Goal: Communication & Community: Ask a question

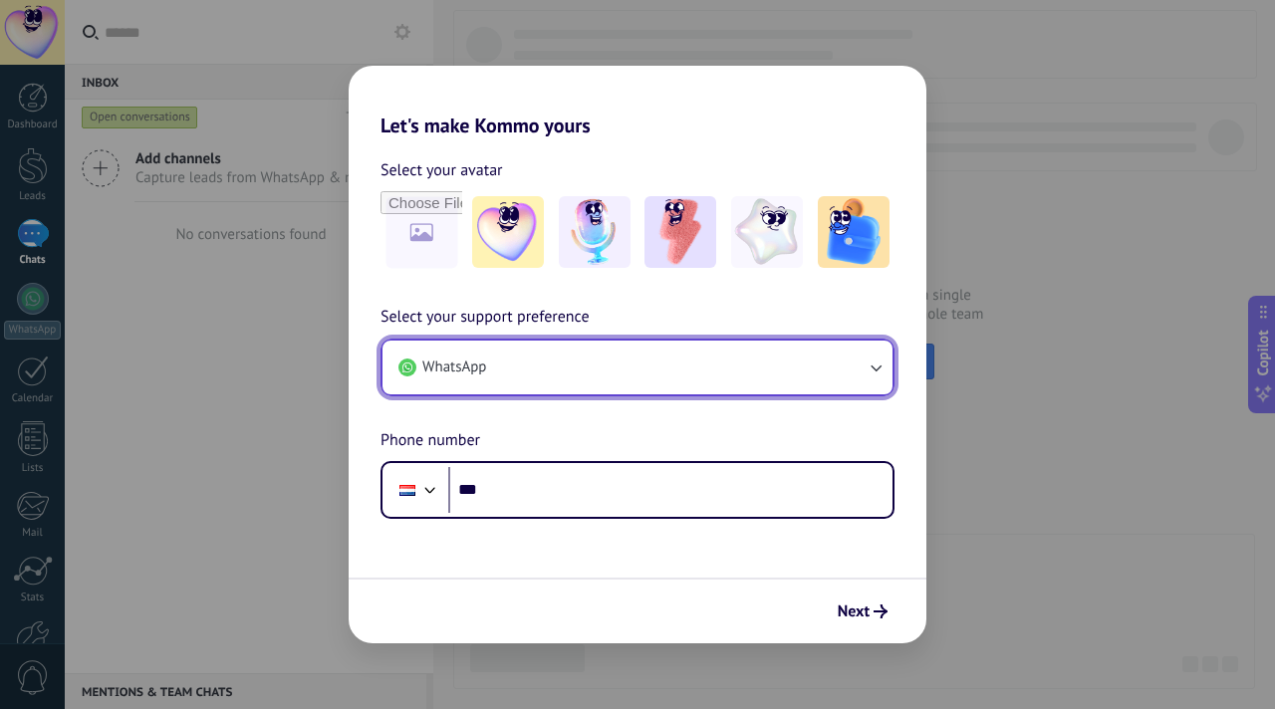
click at [605, 381] on button "WhatsApp" at bounding box center [637, 368] width 510 height 54
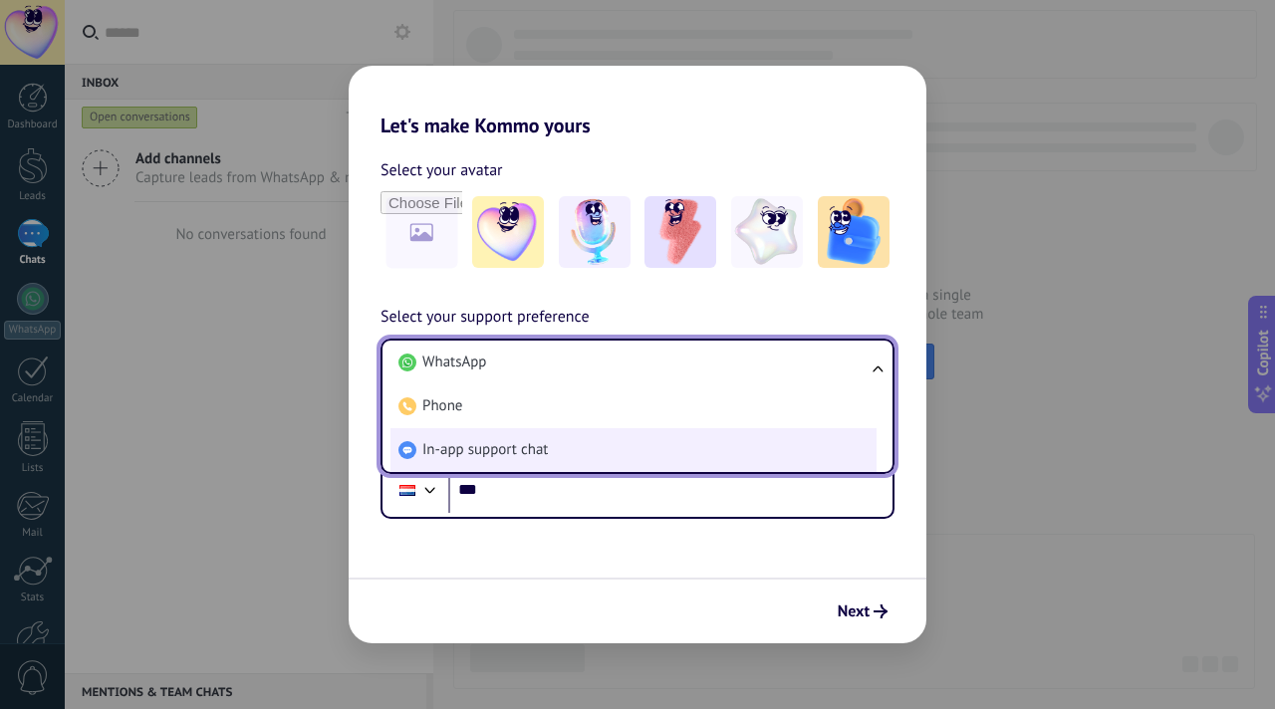
click at [536, 445] on span "In-app support chat" at bounding box center [484, 450] width 125 height 20
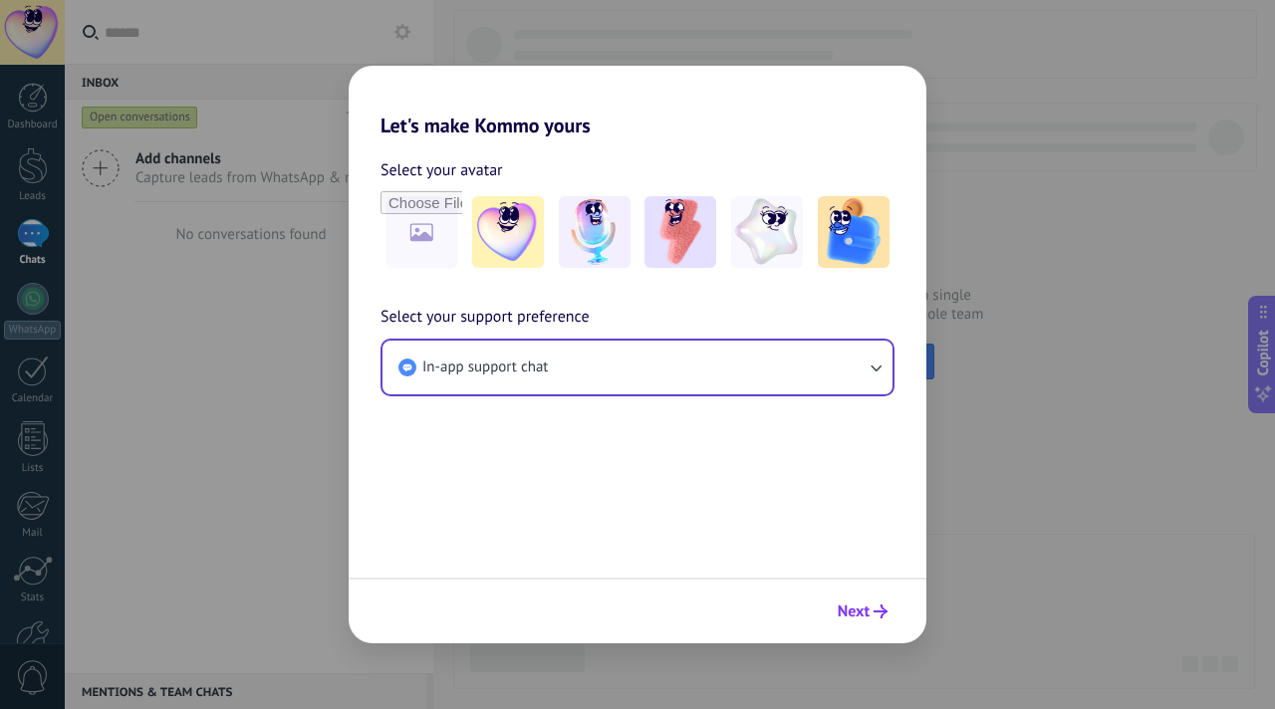
click at [859, 612] on span "Next" at bounding box center [854, 612] width 32 height 14
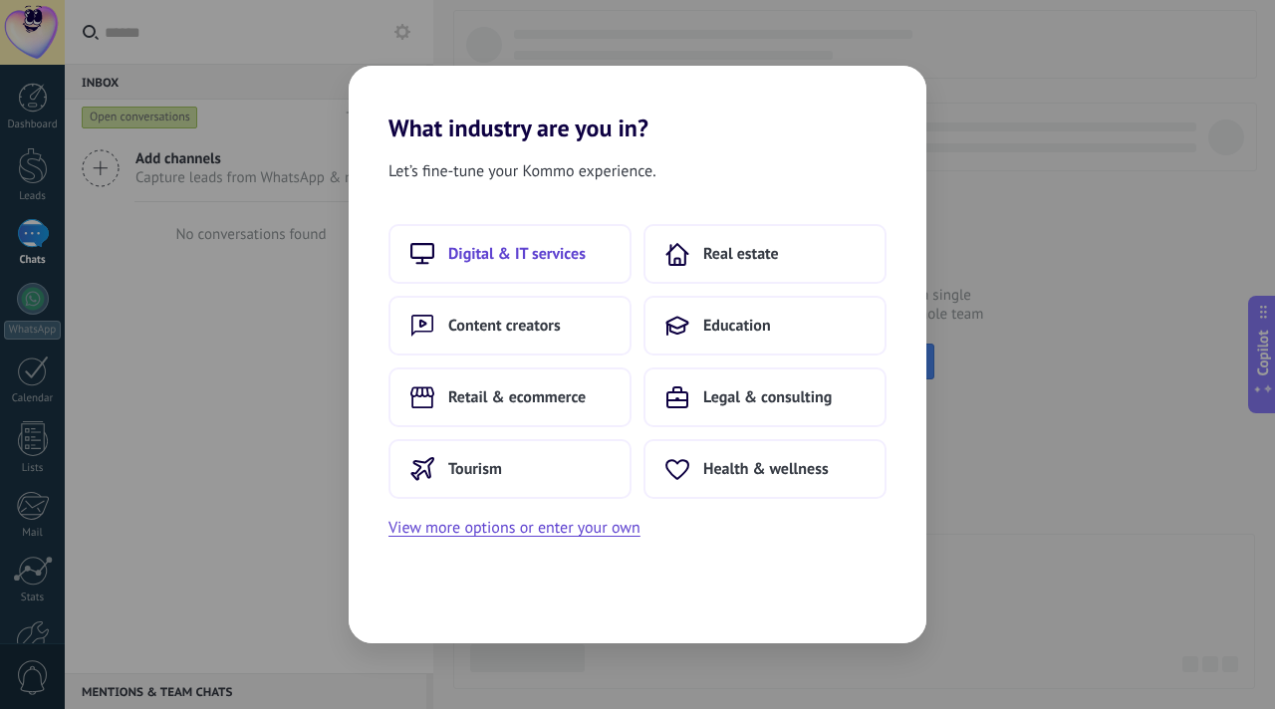
click at [531, 246] on span "Digital & IT services" at bounding box center [516, 254] width 137 height 20
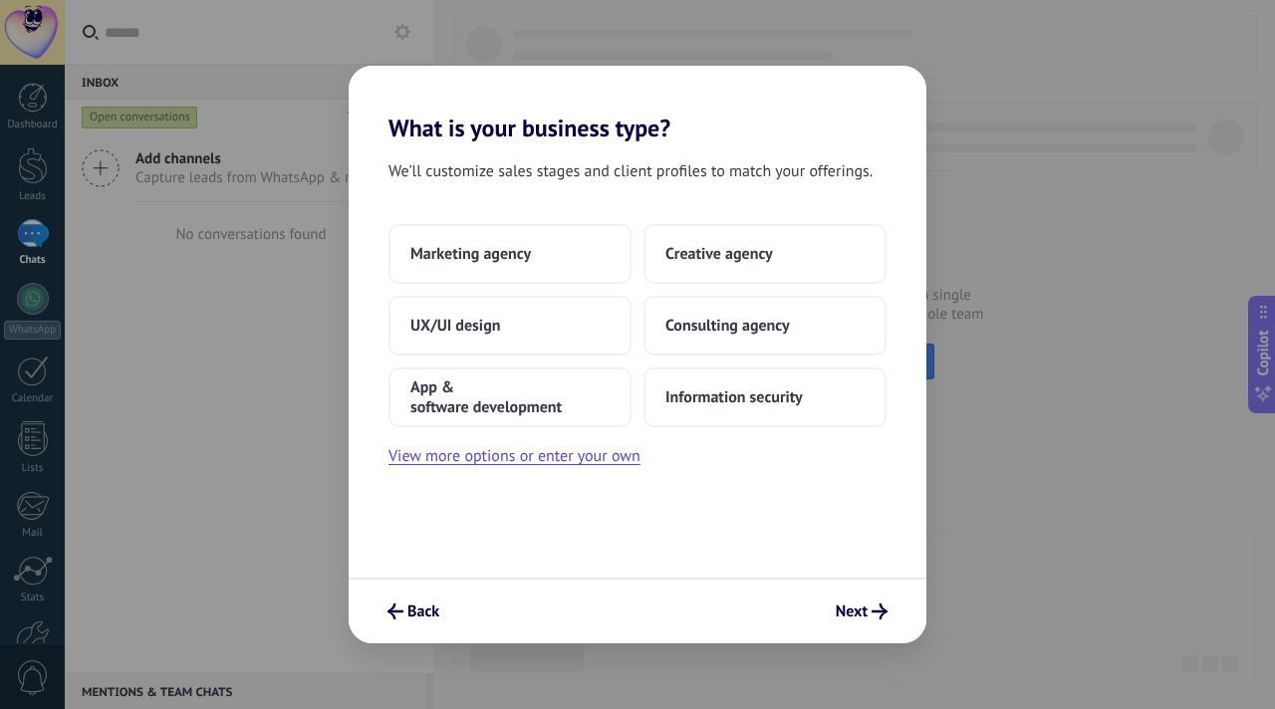
click at [531, 246] on button "Marketing agency" at bounding box center [509, 254] width 243 height 60
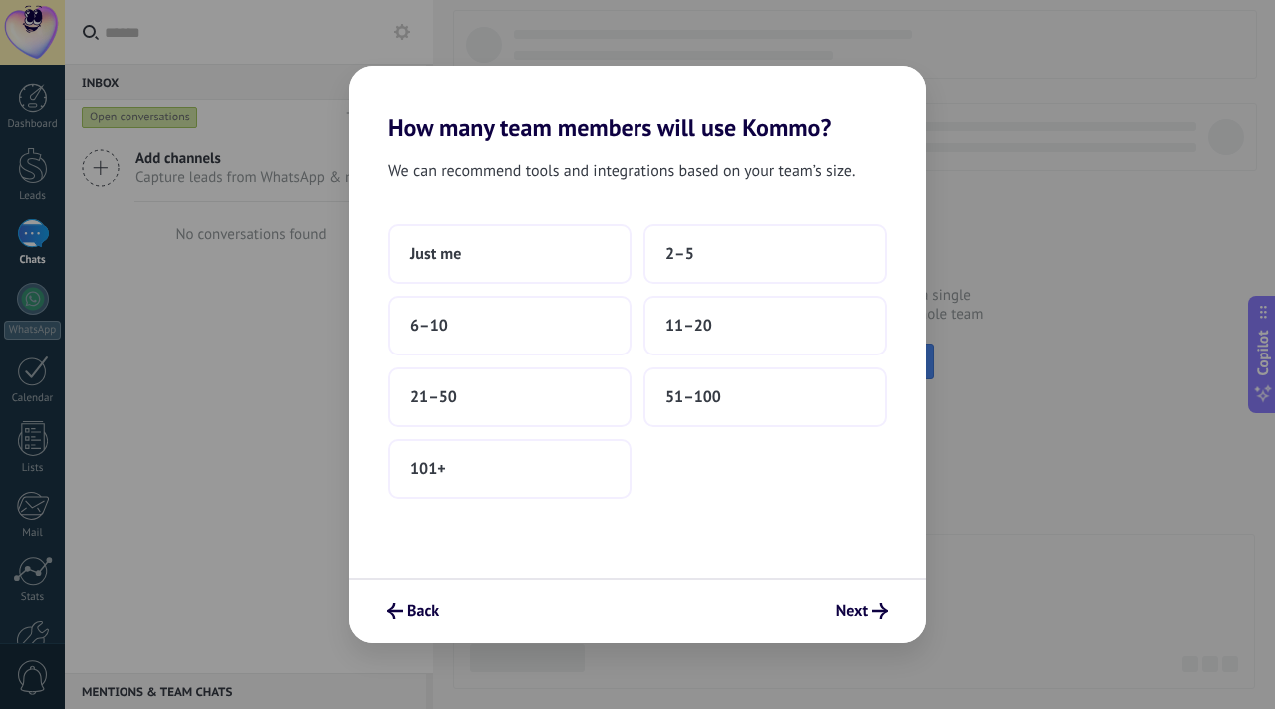
click at [531, 246] on button "Just me" at bounding box center [509, 254] width 243 height 60
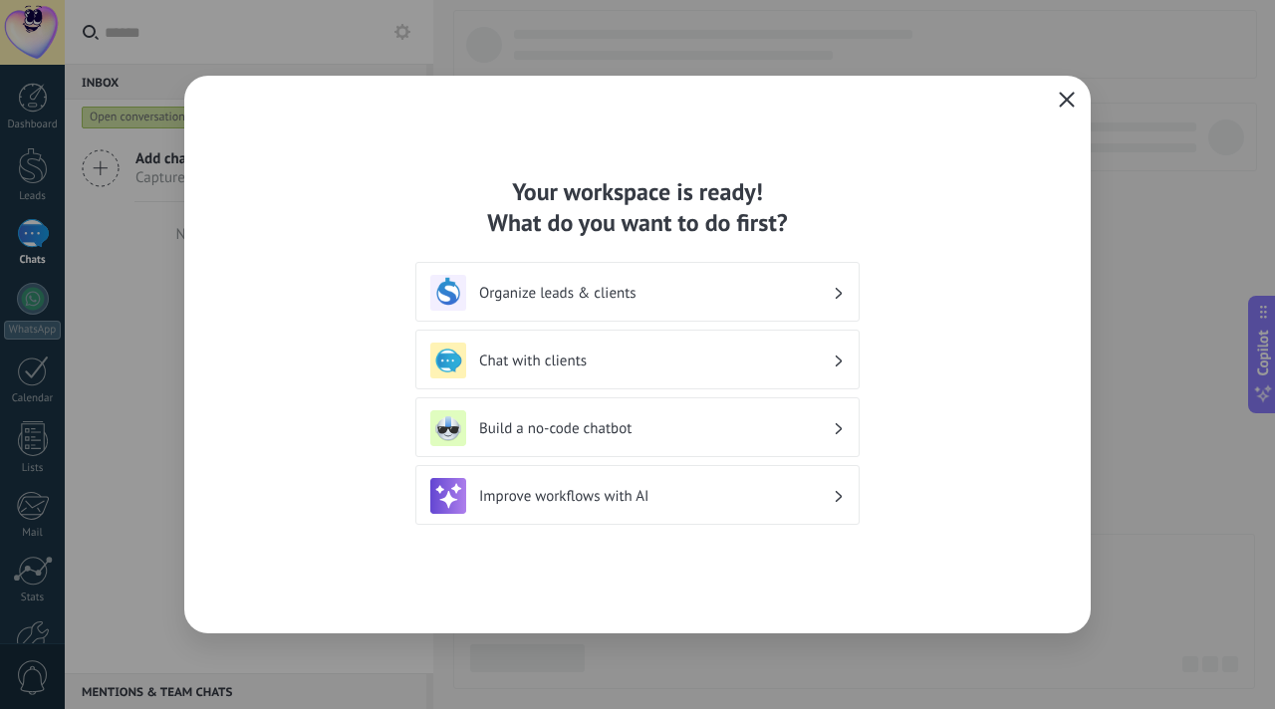
click at [1061, 93] on icon "button" at bounding box center [1067, 100] width 16 height 16
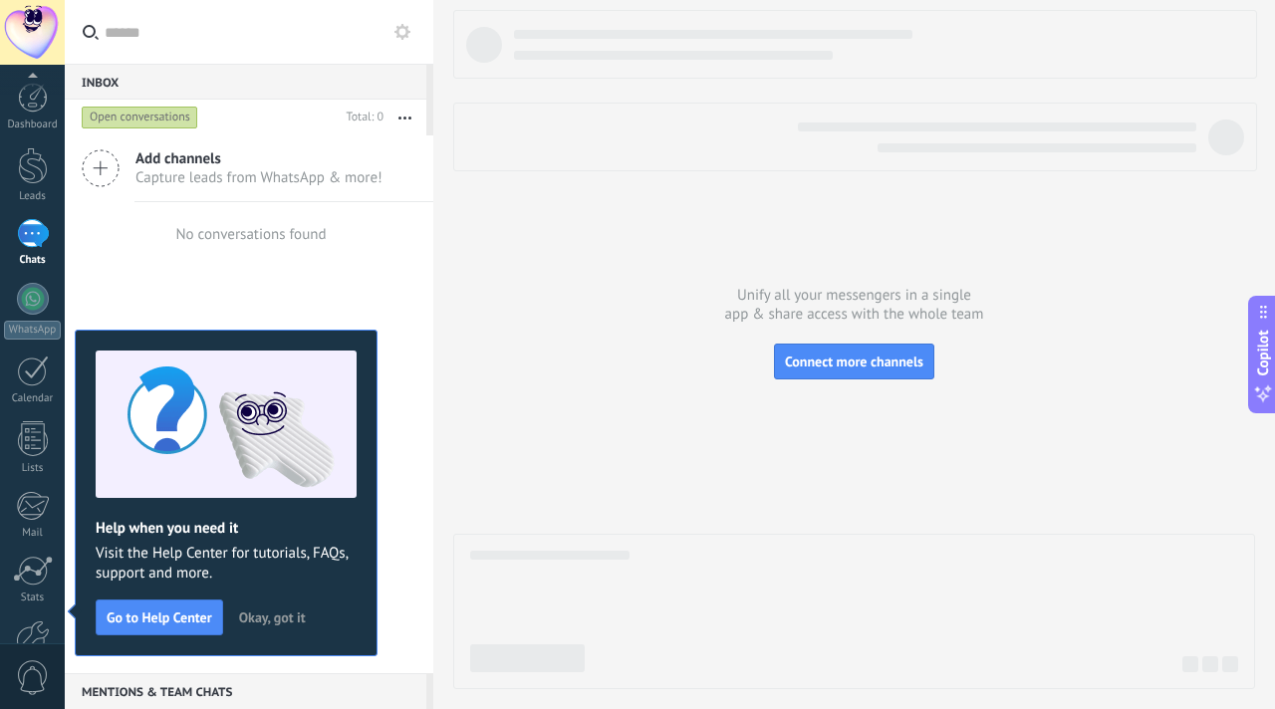
scroll to position [120, 0]
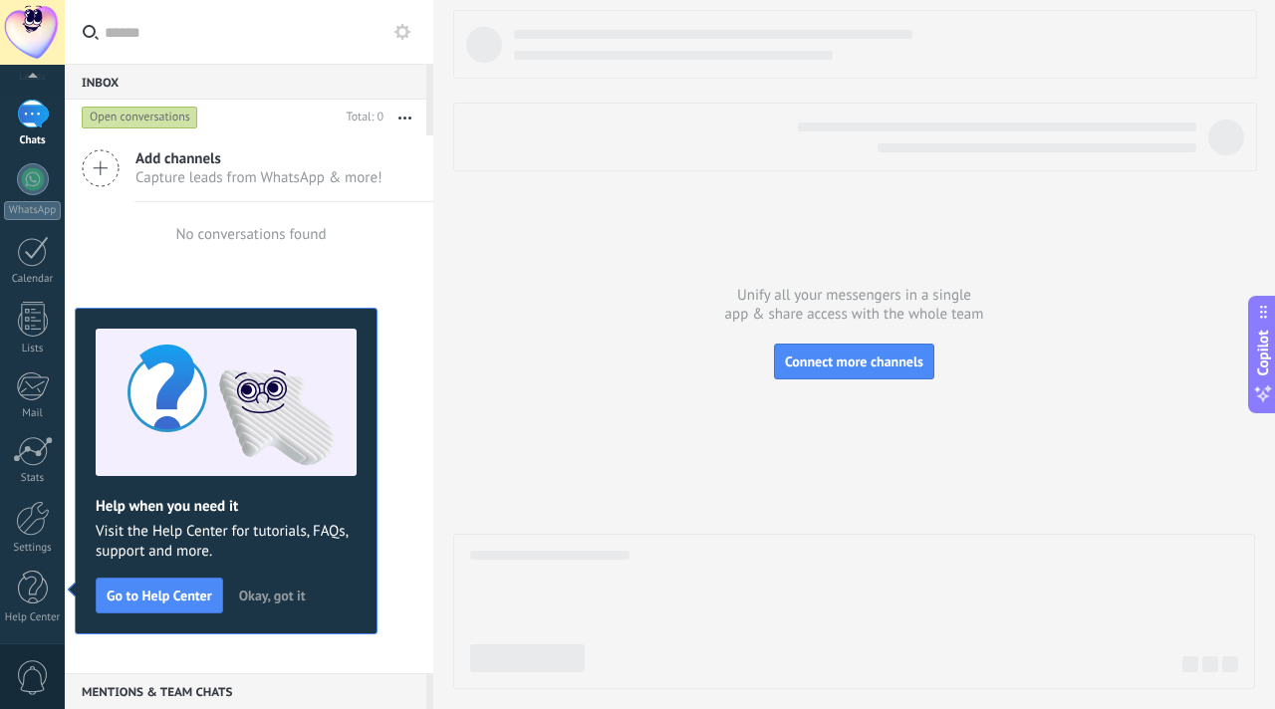
click at [294, 595] on span "Okay, got it" at bounding box center [272, 596] width 67 height 14
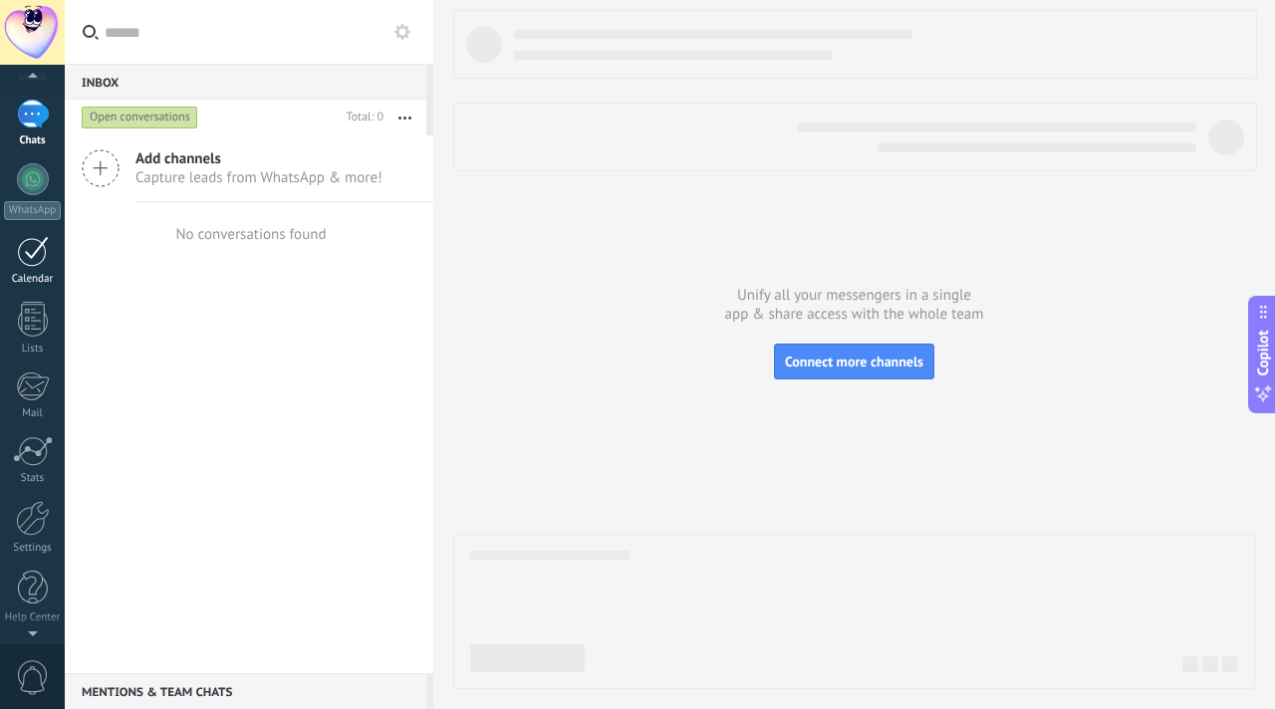
scroll to position [0, 0]
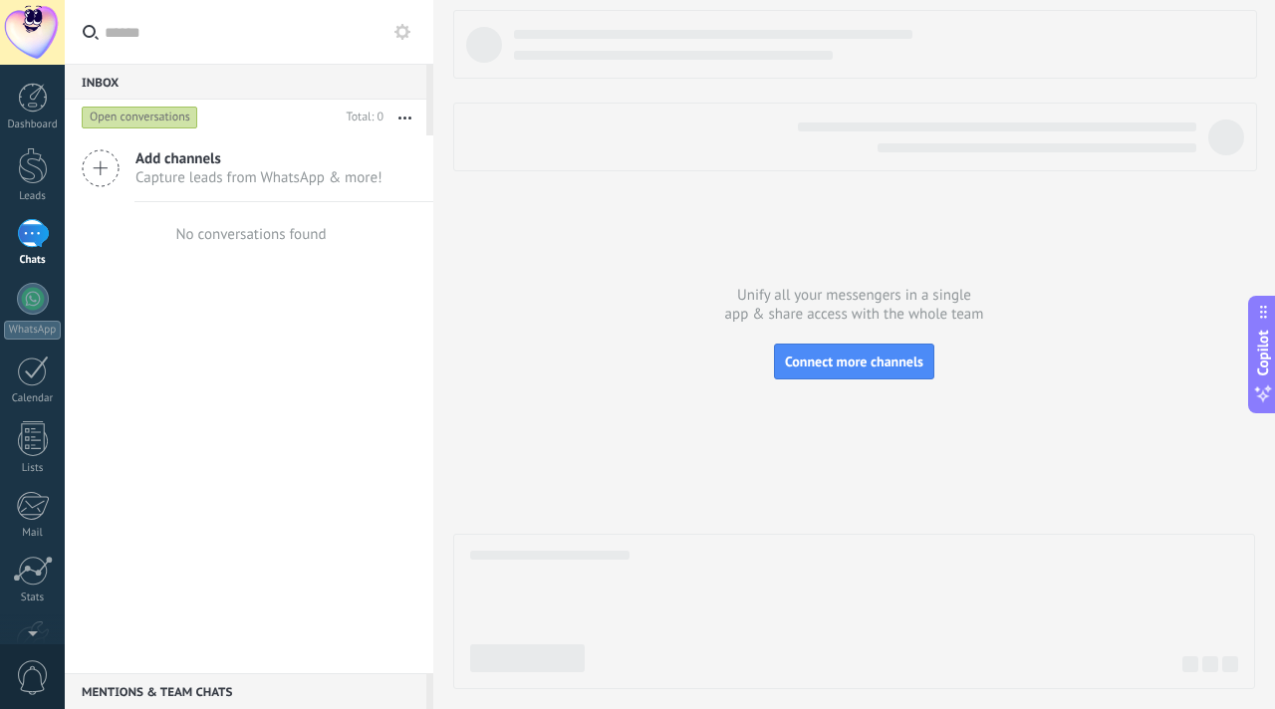
click at [208, 160] on span "Add channels" at bounding box center [258, 158] width 247 height 19
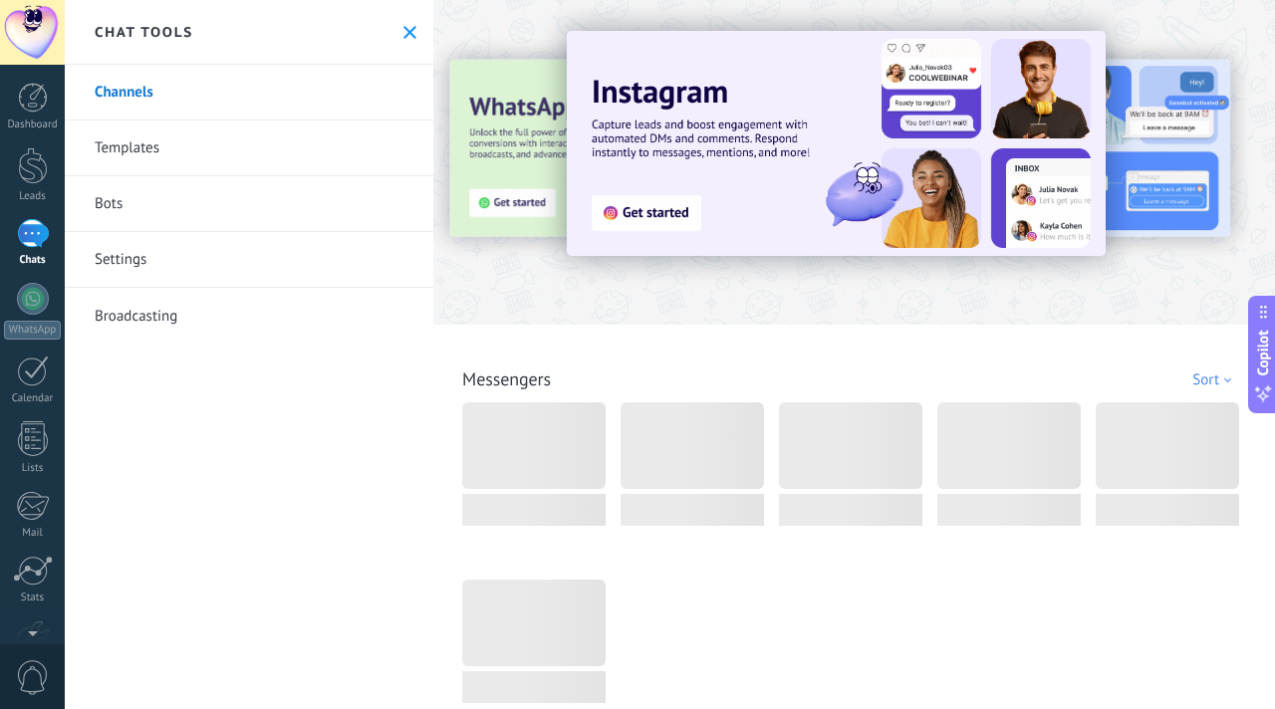
click at [271, 101] on link "Channels" at bounding box center [249, 93] width 369 height 56
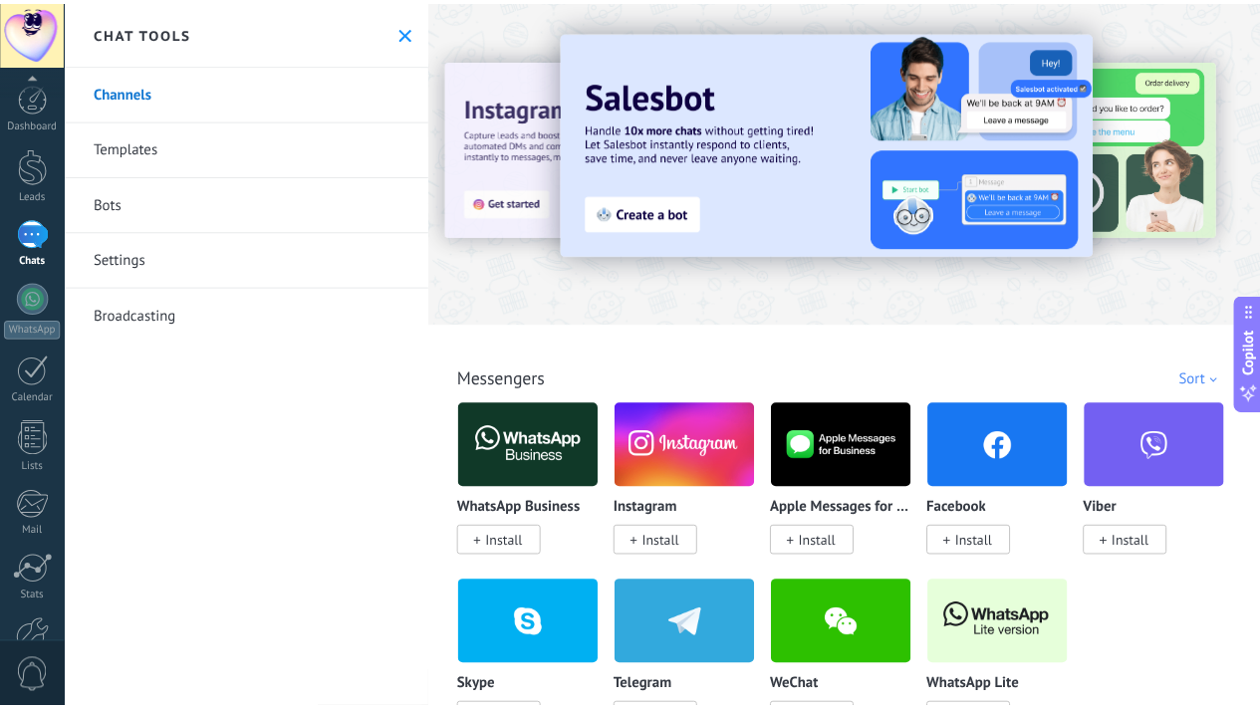
scroll to position [120, 0]
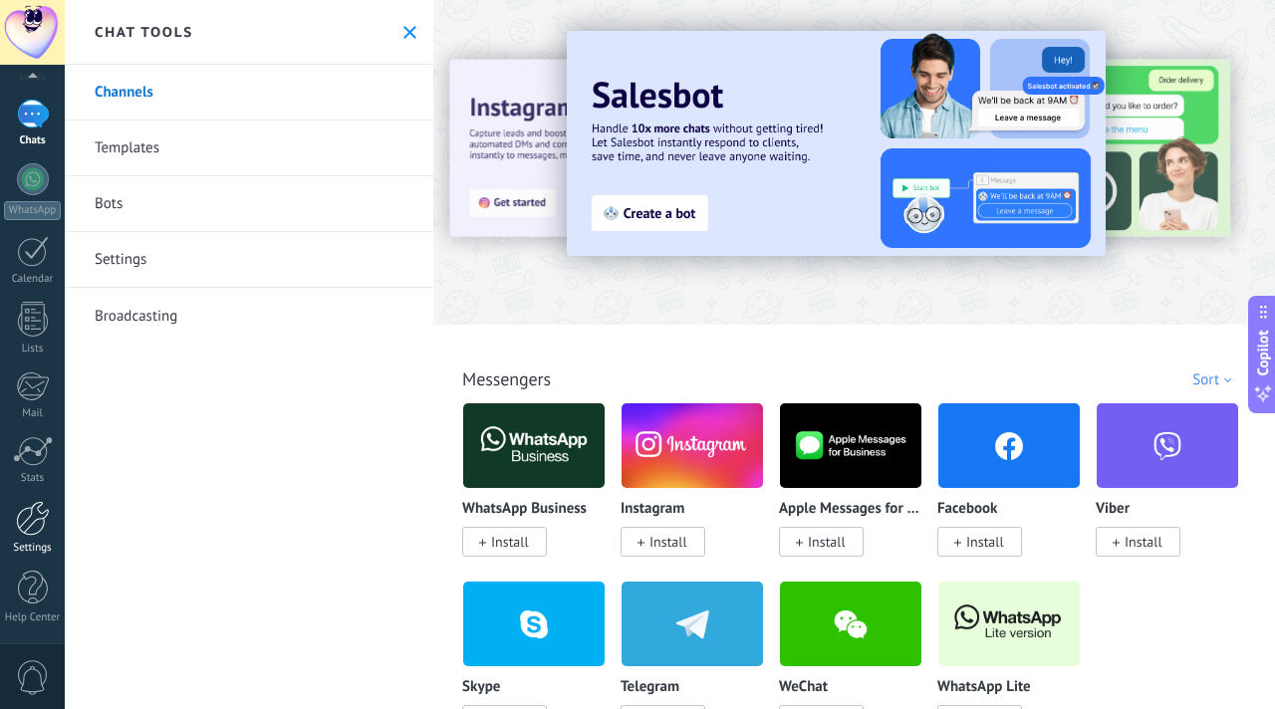
click at [40, 538] on link "Settings" at bounding box center [32, 528] width 65 height 54
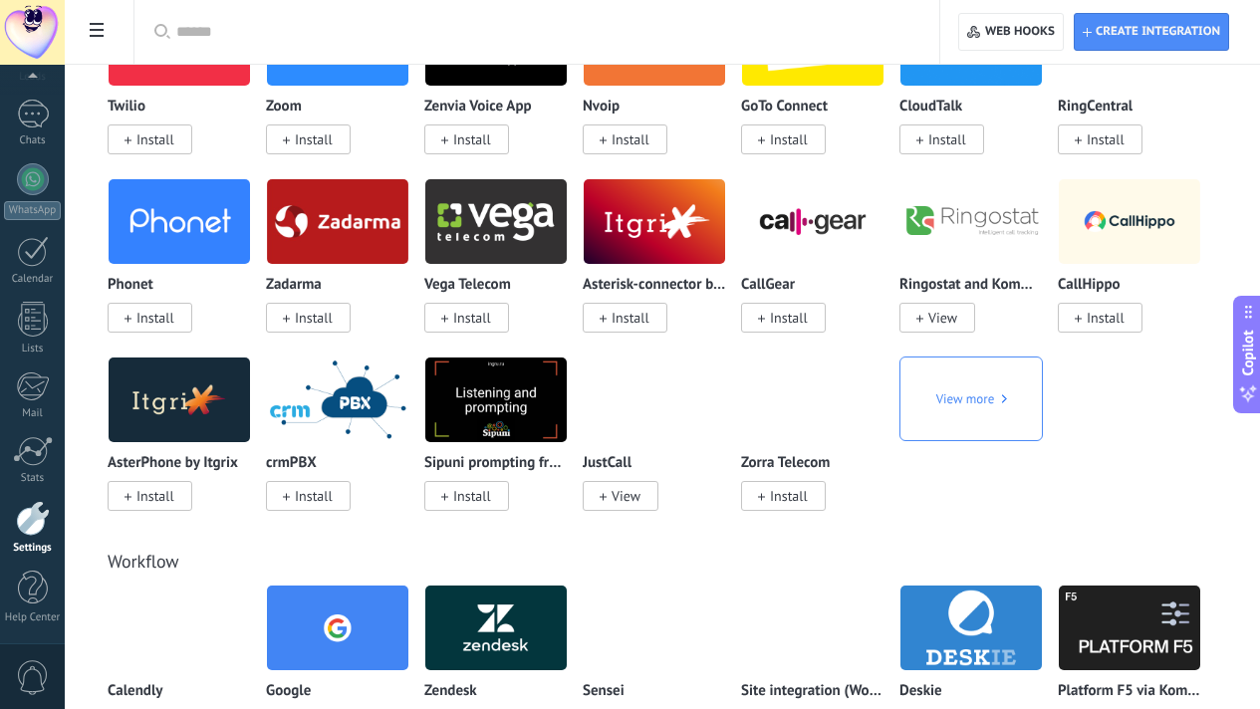
scroll to position [3373, 0]
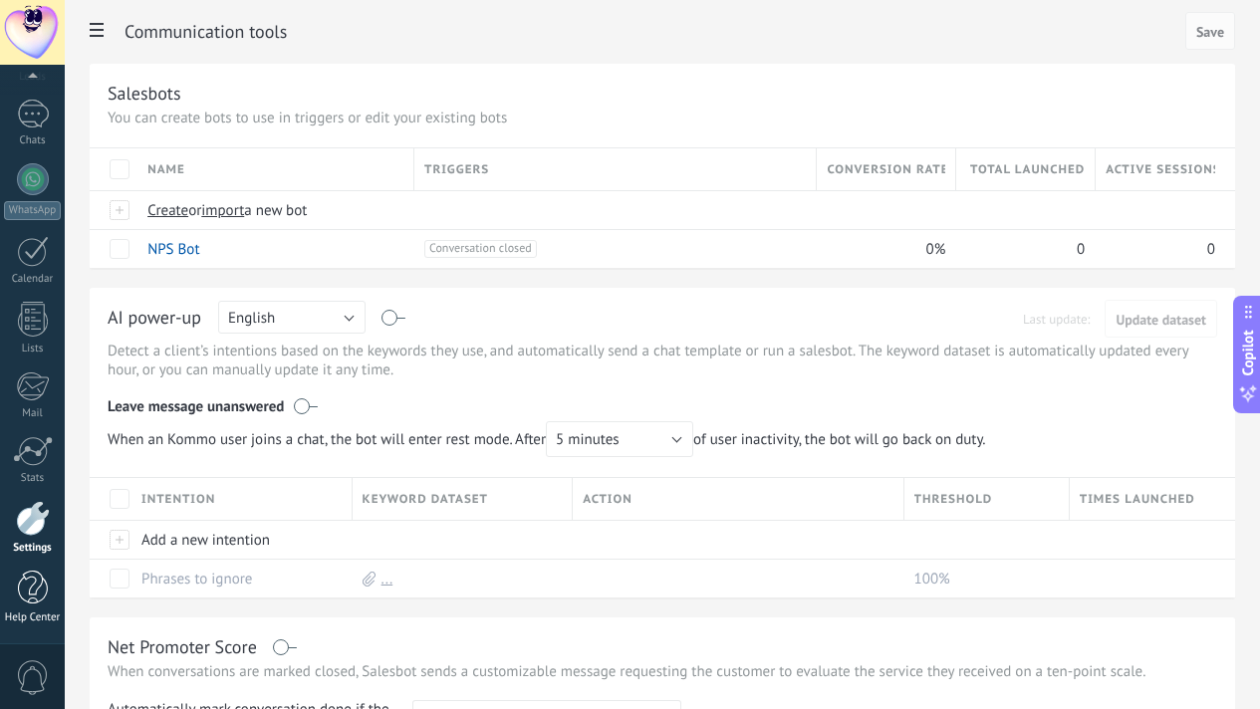
click at [28, 592] on div at bounding box center [33, 588] width 30 height 35
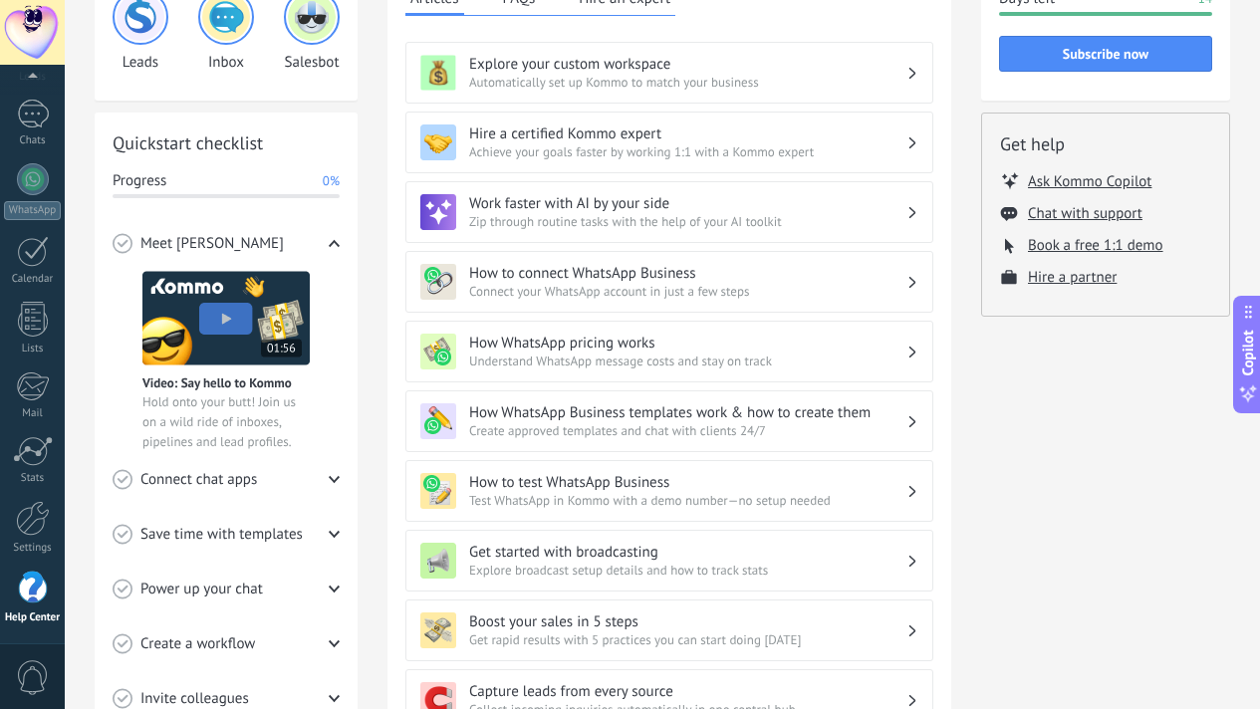
scroll to position [184, 0]
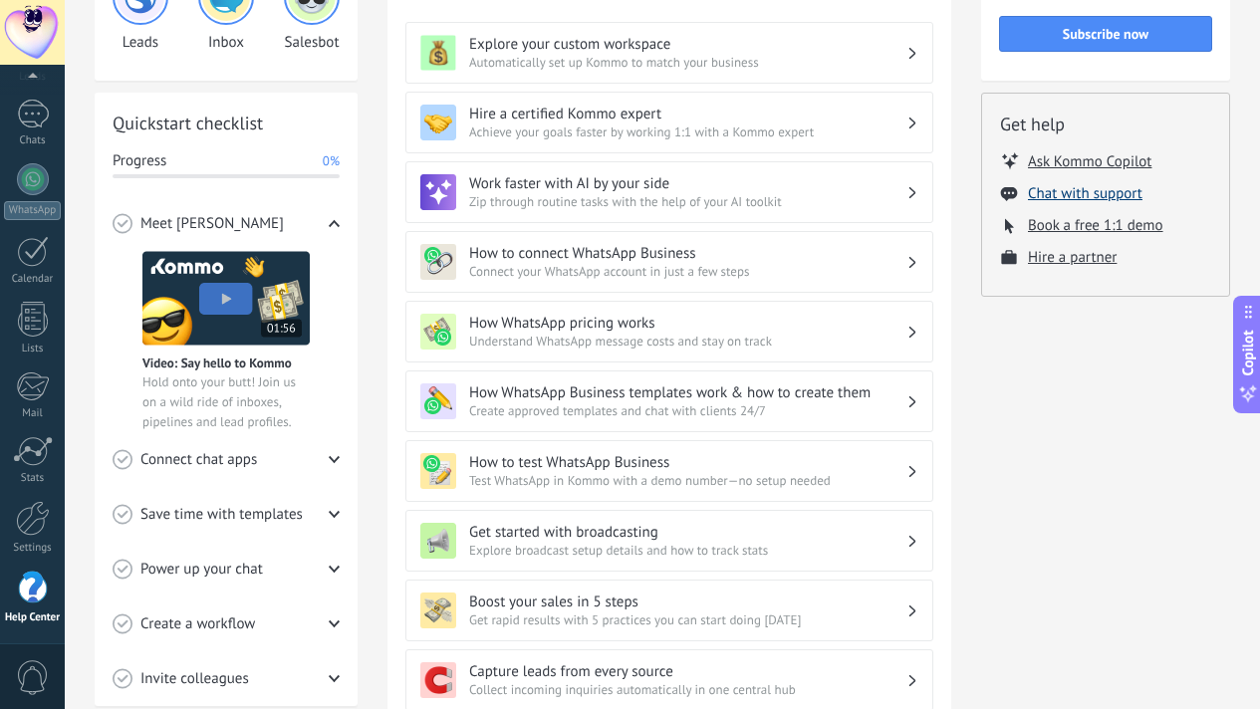
click at [1065, 195] on button "Chat with support" at bounding box center [1085, 193] width 115 height 19
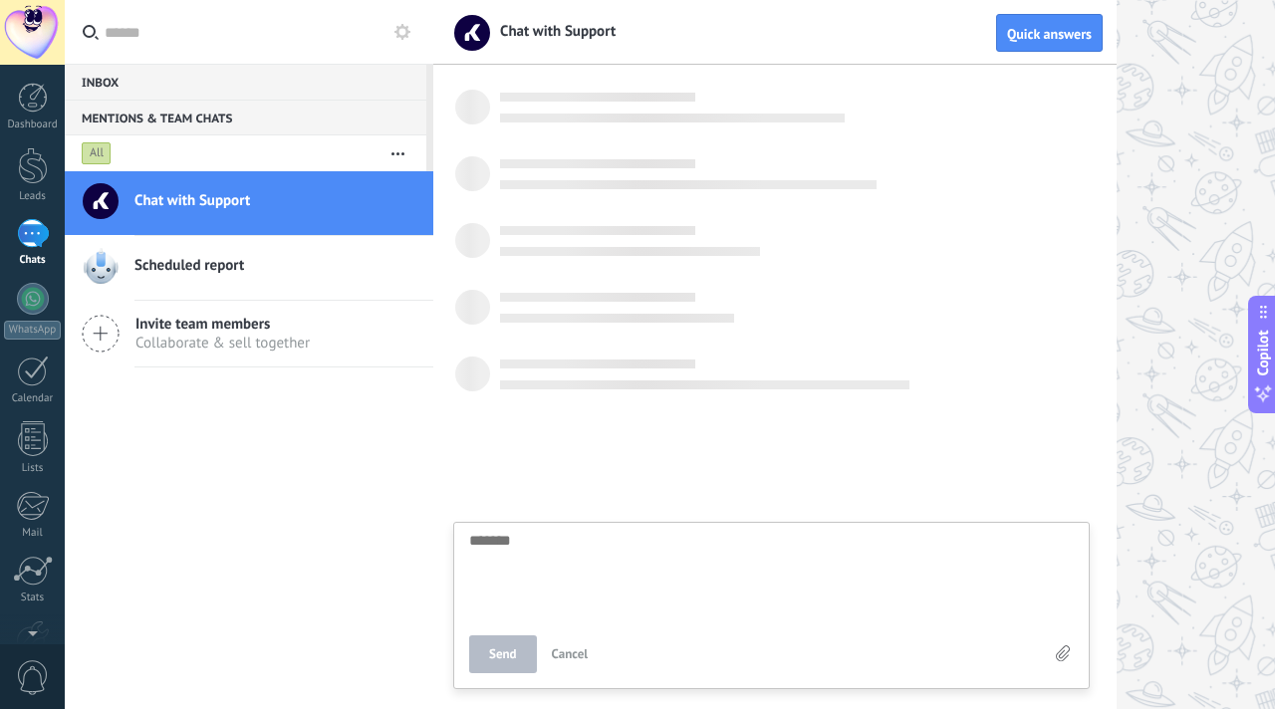
scroll to position [19, 0]
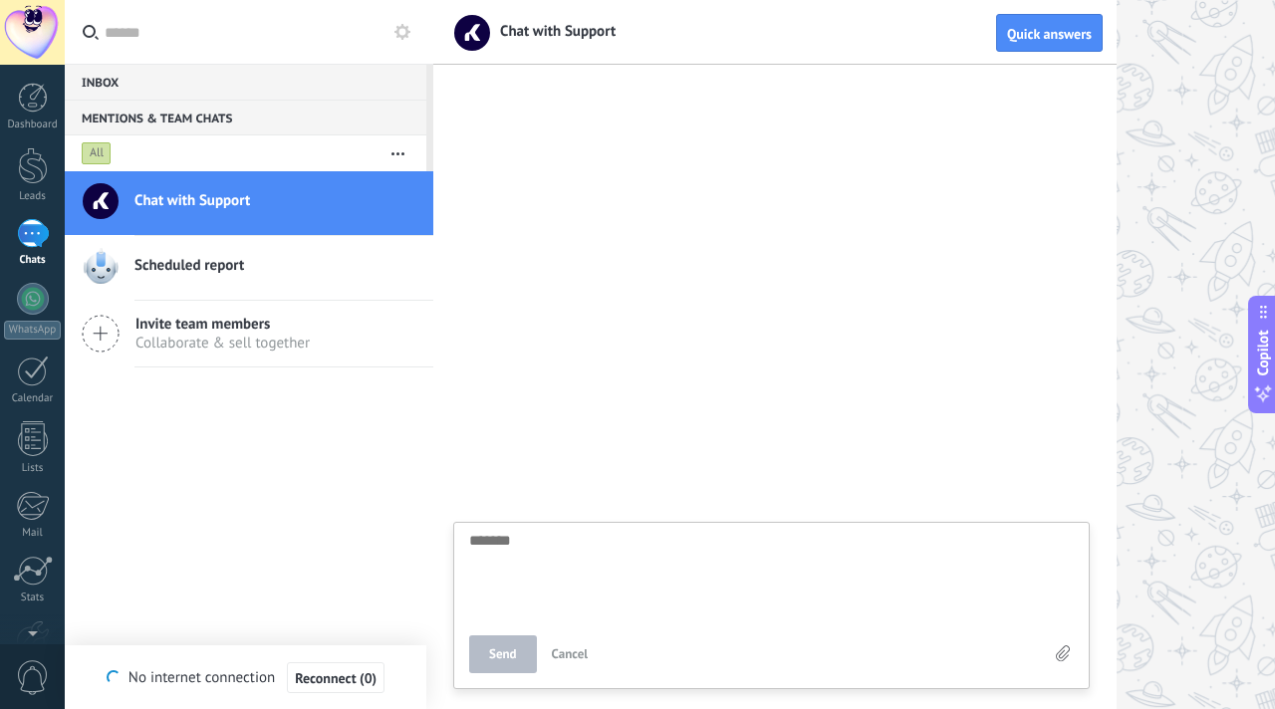
type textarea "*******"
